Goal: Navigation & Orientation: Find specific page/section

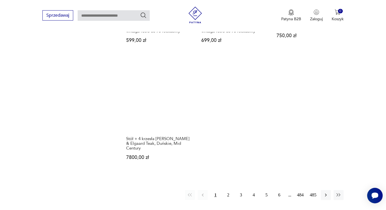
scroll to position [875, 0]
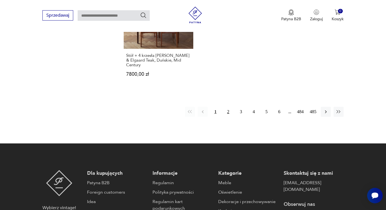
click at [227, 107] on button "2" at bounding box center [228, 112] width 10 height 10
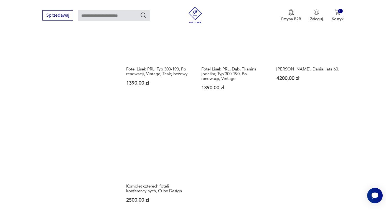
scroll to position [803, 0]
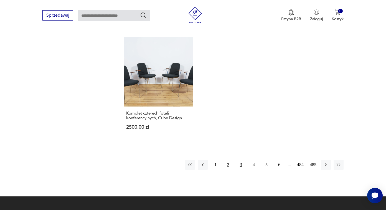
click at [240, 162] on button "3" at bounding box center [241, 165] width 10 height 10
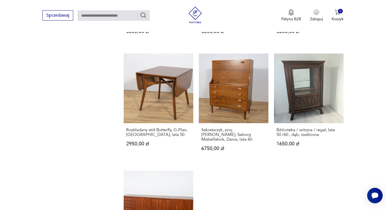
scroll to position [789, 0]
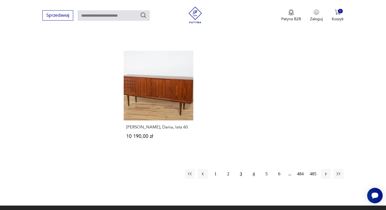
click at [254, 169] on button "4" at bounding box center [254, 174] width 10 height 10
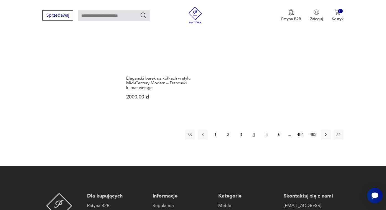
scroll to position [859, 0]
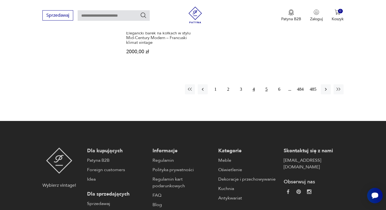
click at [264, 90] on button "5" at bounding box center [267, 89] width 10 height 10
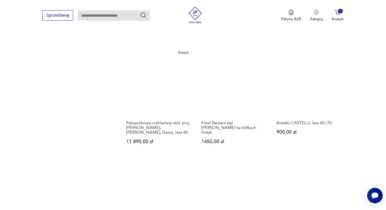
scroll to position [784, 0]
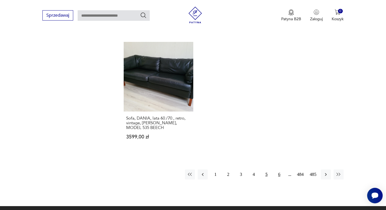
click at [276, 173] on button "6" at bounding box center [279, 174] width 10 height 10
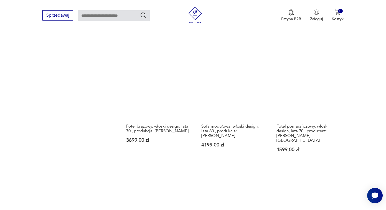
scroll to position [760, 0]
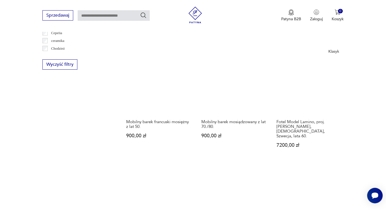
scroll to position [754, 0]
